Goal: Task Accomplishment & Management: Use online tool/utility

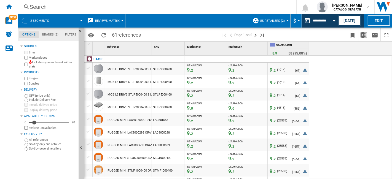
scroll to position [459, 0]
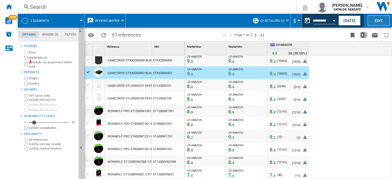
click at [382, 21] on button "Edit" at bounding box center [379, 20] width 22 height 10
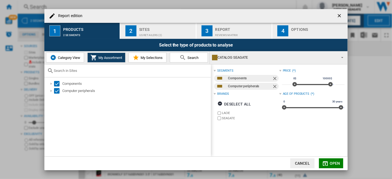
click at [76, 60] on span "Category View" at bounding box center [68, 58] width 24 height 4
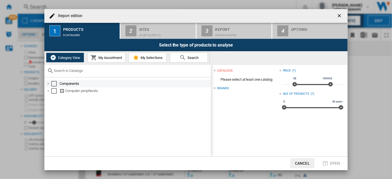
click at [56, 84] on div "Select" at bounding box center [54, 84] width 6 height 6
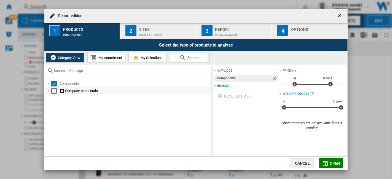
click at [54, 91] on div "Select" at bounding box center [54, 91] width 6 height 6
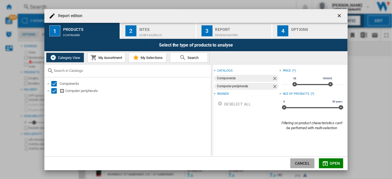
click at [300, 163] on button "Cancel" at bounding box center [302, 163] width 24 height 10
